Goal: Information Seeking & Learning: Find specific fact

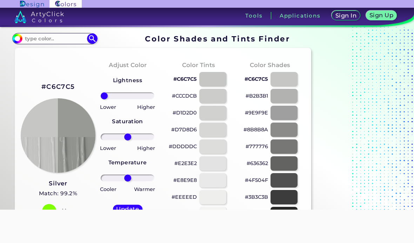
click at [102, 96] on input "range" at bounding box center [128, 95] width 54 height 7
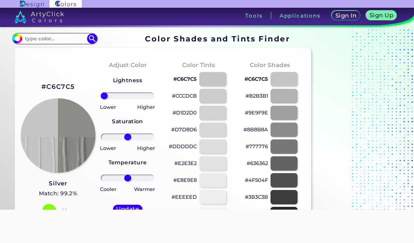
click at [127, 94] on input "range" at bounding box center [128, 95] width 54 height 7
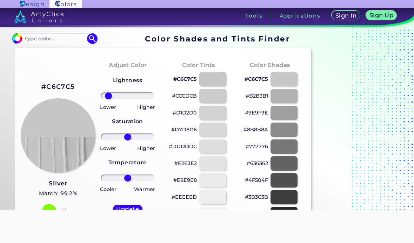
click at [108, 96] on input "range" at bounding box center [128, 95] width 54 height 7
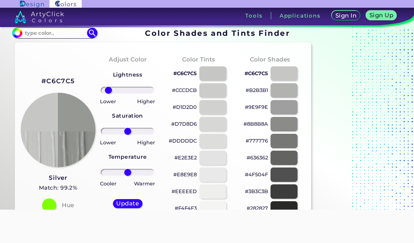
scroll to position [7, 0]
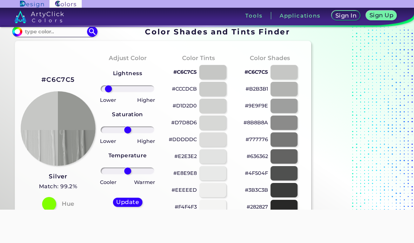
click at [121, 92] on input "range" at bounding box center [128, 88] width 54 height 7
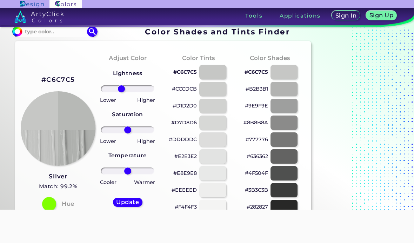
click at [145, 87] on input "range" at bounding box center [128, 88] width 54 height 7
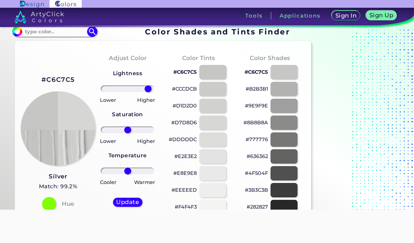
type input "-82"
click at [108, 88] on input "range" at bounding box center [128, 88] width 54 height 7
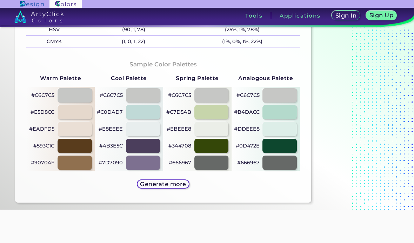
scroll to position [331, 0]
click at [272, 163] on div at bounding box center [279, 162] width 34 height 14
type input "#666967"
type input "0"
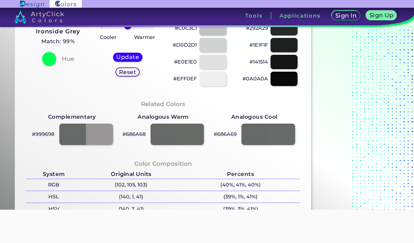
scroll to position [144, 0]
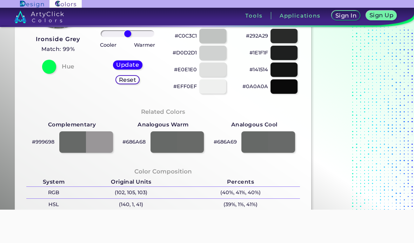
click at [177, 143] on div at bounding box center [177, 141] width 54 height 21
type input "#686a68"
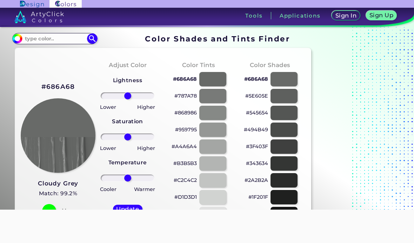
click at [45, 41] on input at bounding box center [54, 38] width 65 height 9
type input "Grey medium"
click at [91, 38] on img at bounding box center [92, 38] width 11 height 11
click at [91, 37] on img at bounding box center [92, 38] width 11 height 11
type input "#000000"
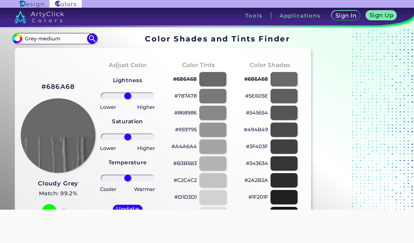
click at [64, 35] on input "Grey medium" at bounding box center [54, 38] width 65 height 9
click at [60, 37] on input "Grey medium" at bounding box center [54, 38] width 65 height 9
type input "Grey dark"
click at [97, 42] on img at bounding box center [92, 38] width 11 height 11
type input "#000000"
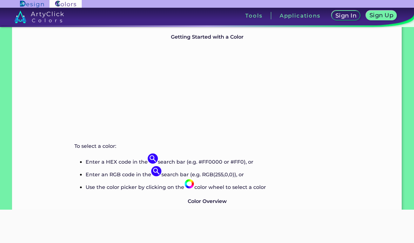
scroll to position [669, 0]
